Goal: Transaction & Acquisition: Purchase product/service

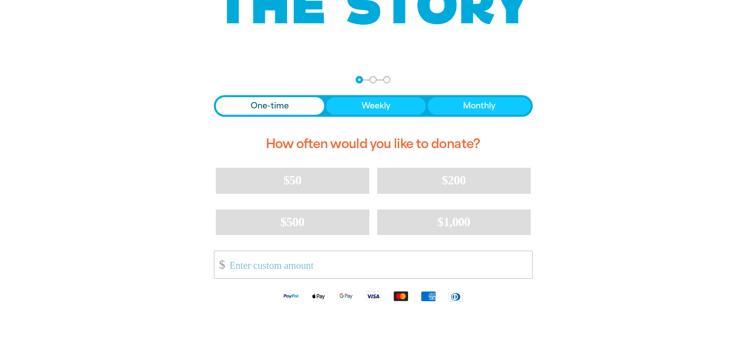
scroll to position [196, 0]
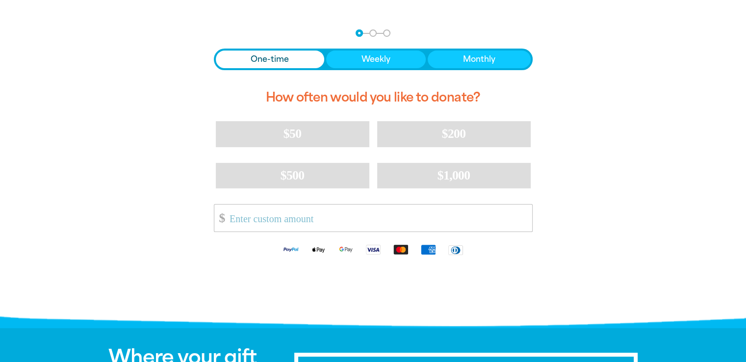
click at [272, 57] on span "One-time" at bounding box center [270, 59] width 38 height 12
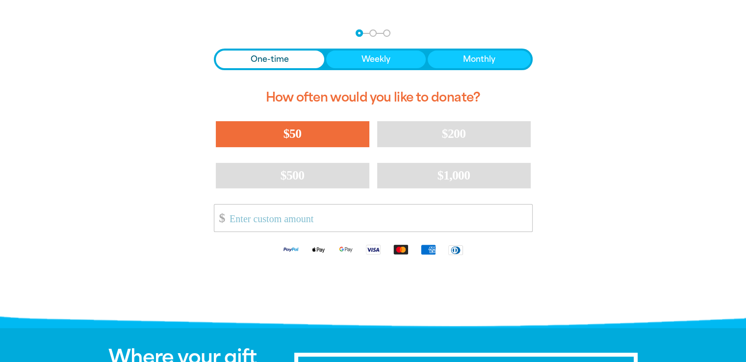
click at [300, 134] on span "$50" at bounding box center [292, 133] width 18 height 14
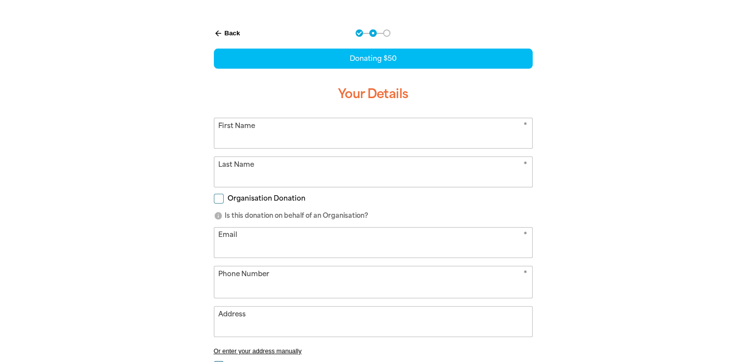
select select "AU"
click at [272, 138] on input "First Name" at bounding box center [373, 133] width 318 height 30
type input "[PERSON_NAME]"
click at [249, 183] on input "Last Name" at bounding box center [373, 172] width 318 height 30
type input "[PERSON_NAME]"
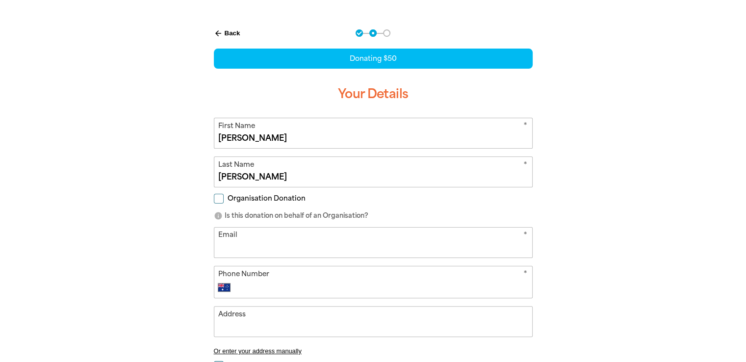
click at [304, 249] on input "Email" at bounding box center [373, 242] width 318 height 30
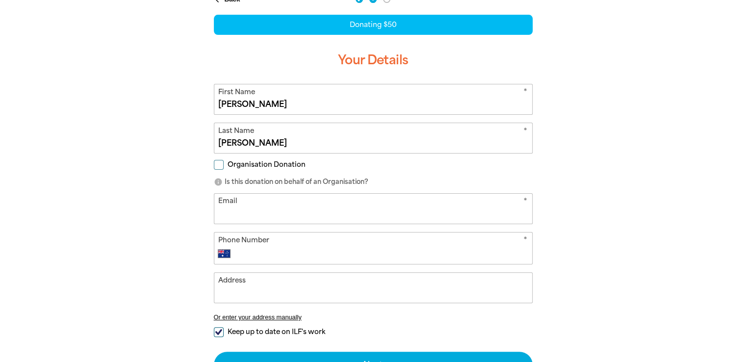
scroll to position [245, 0]
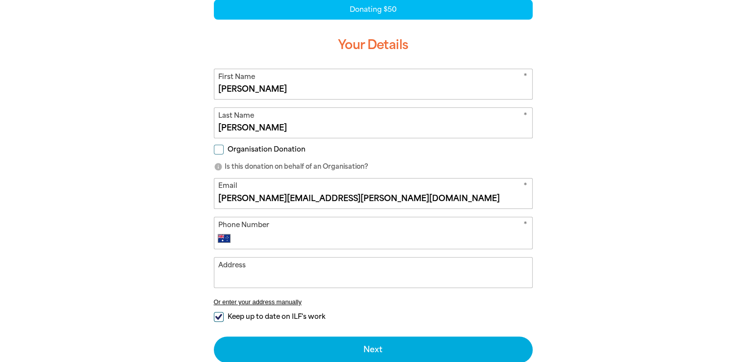
type input "[PERSON_NAME][EMAIL_ADDRESS][PERSON_NAME][DOMAIN_NAME]"
click at [280, 238] on input "Phone Number" at bounding box center [383, 238] width 290 height 12
click at [280, 241] on input "0437" at bounding box center [383, 238] width 290 height 12
type input "0437 788 071"
click at [278, 277] on input "Address" at bounding box center [373, 272] width 318 height 30
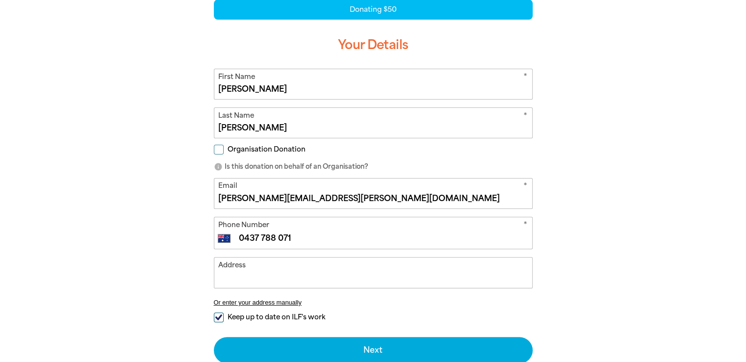
click at [335, 279] on input "Address" at bounding box center [373, 272] width 318 height 30
click at [291, 282] on input "Address" at bounding box center [373, 272] width 318 height 30
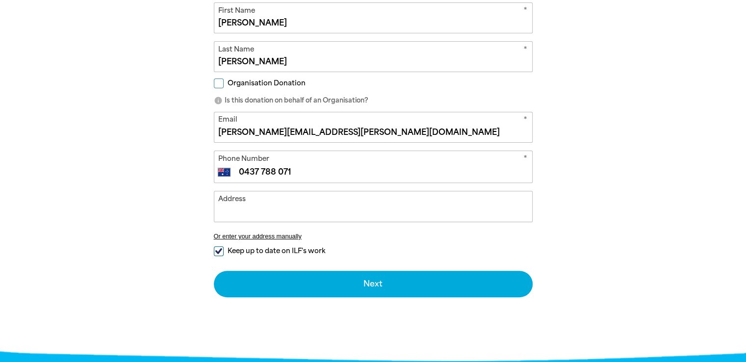
scroll to position [294, 0]
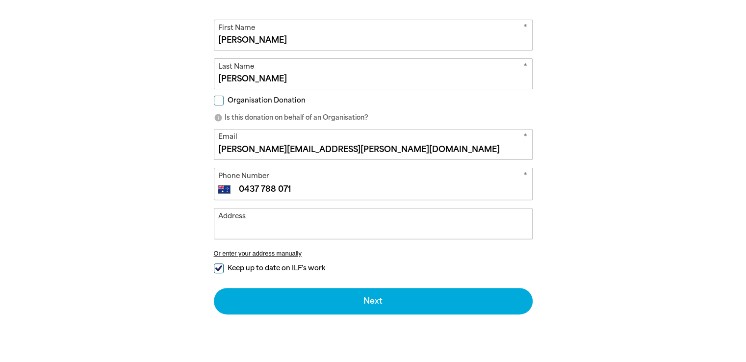
click at [257, 230] on input "Address" at bounding box center [373, 223] width 318 height 30
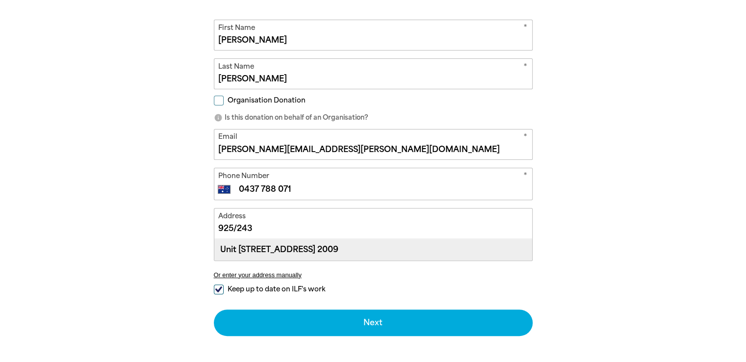
click at [292, 251] on div "Unit [STREET_ADDRESS] 2009" at bounding box center [373, 249] width 318 height 21
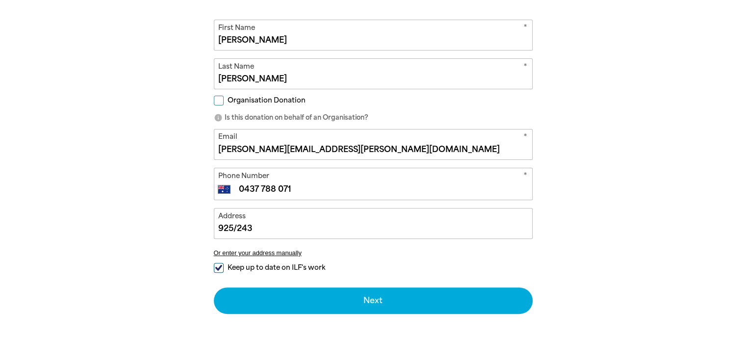
type input "Unit [STREET_ADDRESS] 2009"
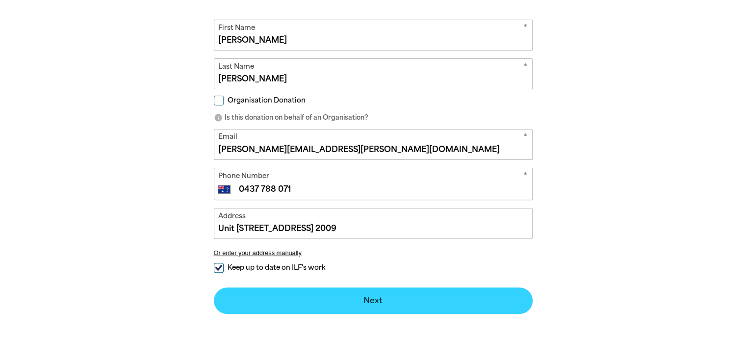
click at [375, 304] on button "Next chevron_right" at bounding box center [373, 300] width 319 height 26
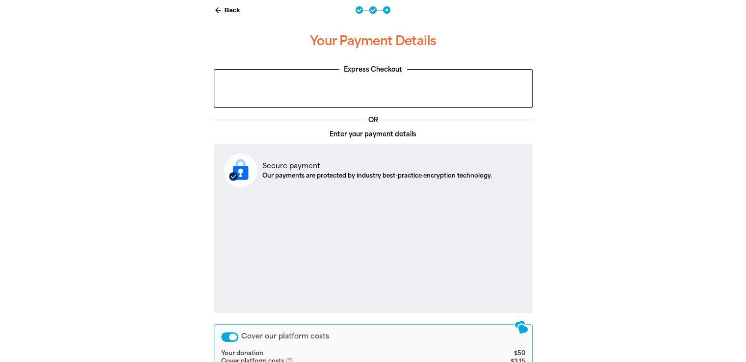
scroll to position [202, 0]
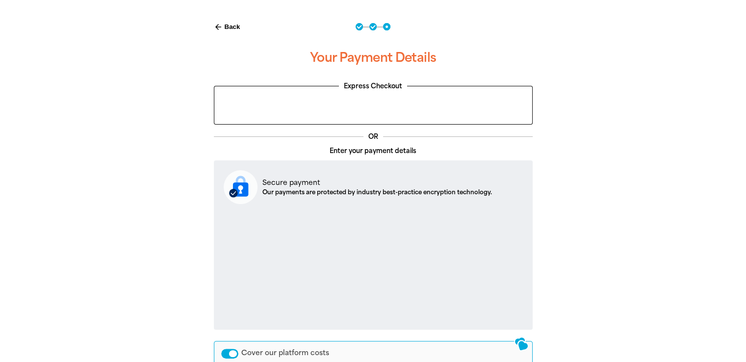
click at [118, 231] on div "arrow_back Back Step 1 Step 2 Step 3 Your Payment Details Express Checkout OR E…" at bounding box center [373, 260] width 588 height 499
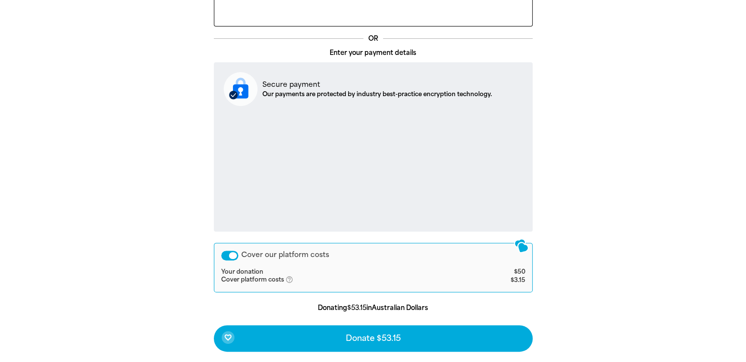
scroll to position [350, 0]
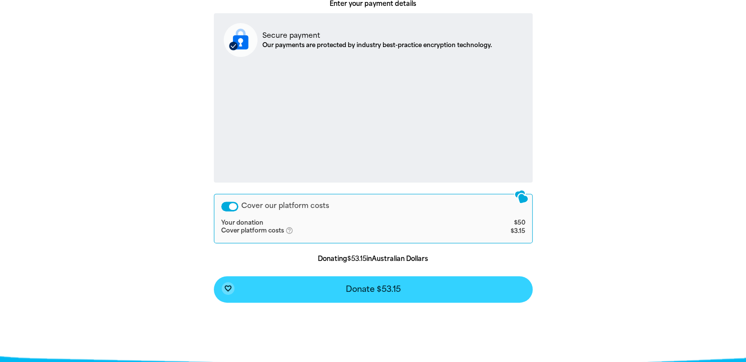
click at [400, 291] on span "Donate $53.15" at bounding box center [373, 289] width 55 height 8
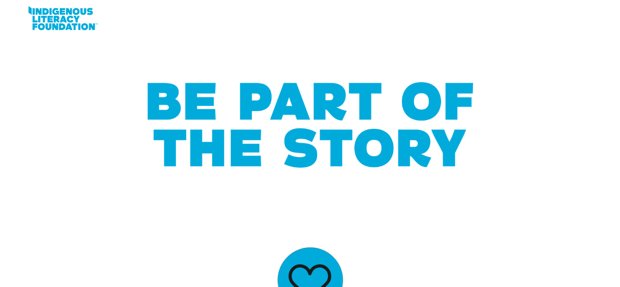
scroll to position [0, 0]
